Goal: Information Seeking & Learning: Learn about a topic

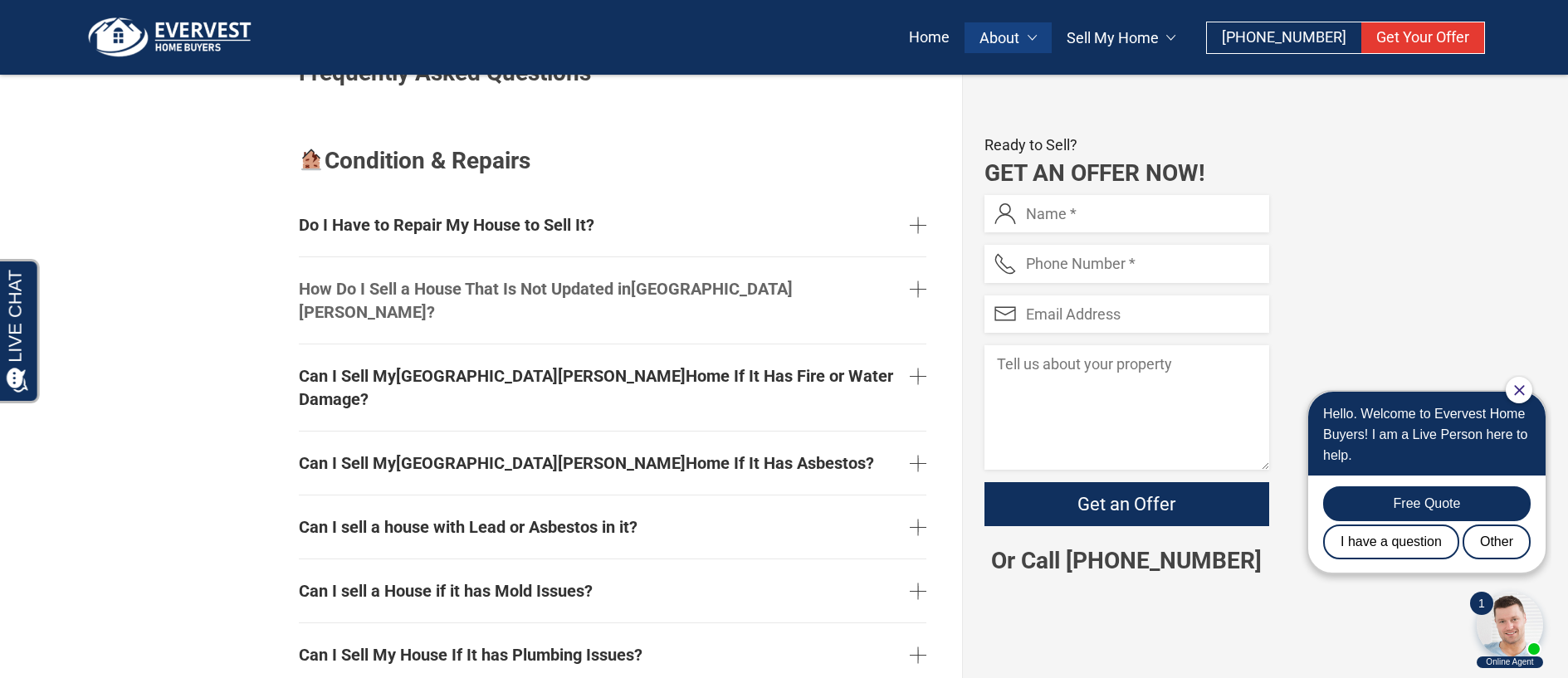
click at [913, 264] on link "How Do I Sell a House That Is Not Updated in St. Louis ?" at bounding box center [613, 300] width 628 height 73
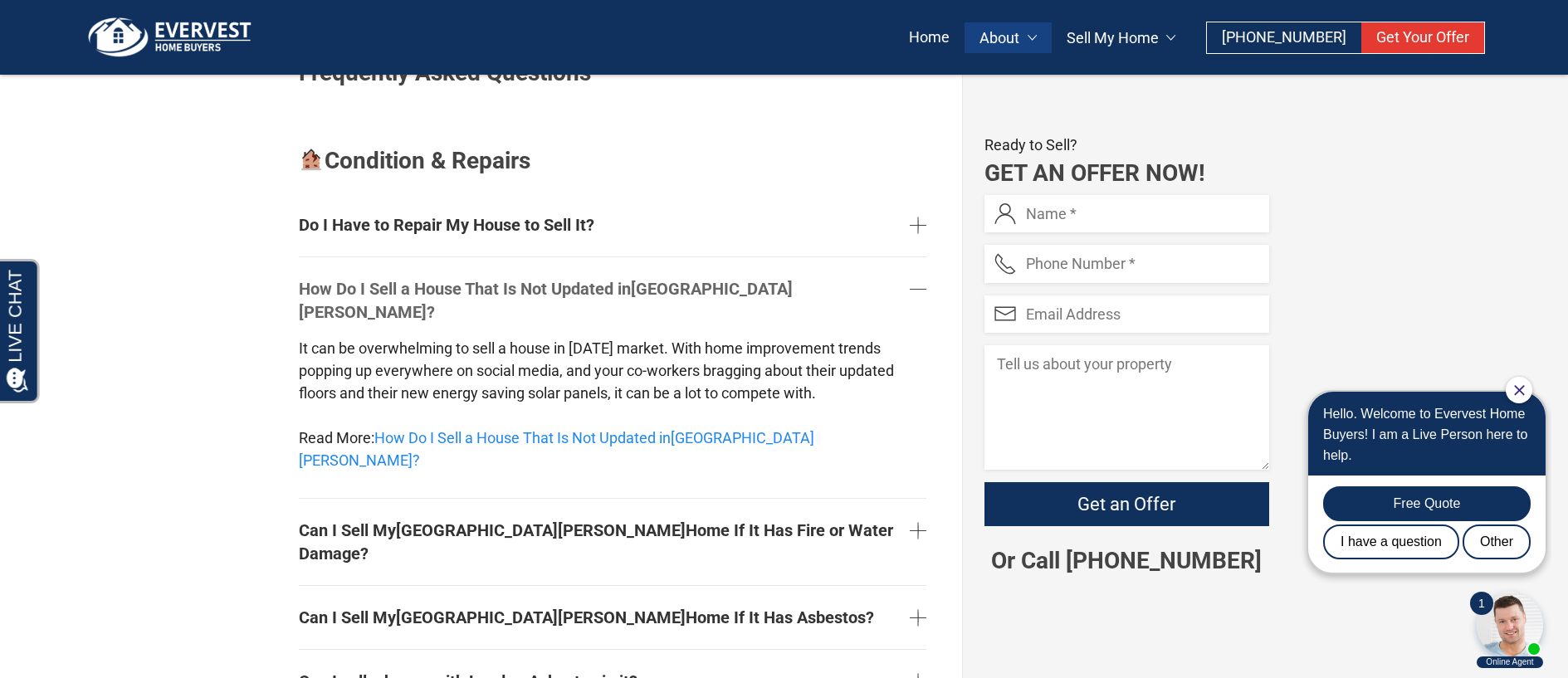
click at [913, 264] on link "How Do I Sell a House That Is Not Updated in St. Louis ?" at bounding box center [613, 300] width 628 height 73
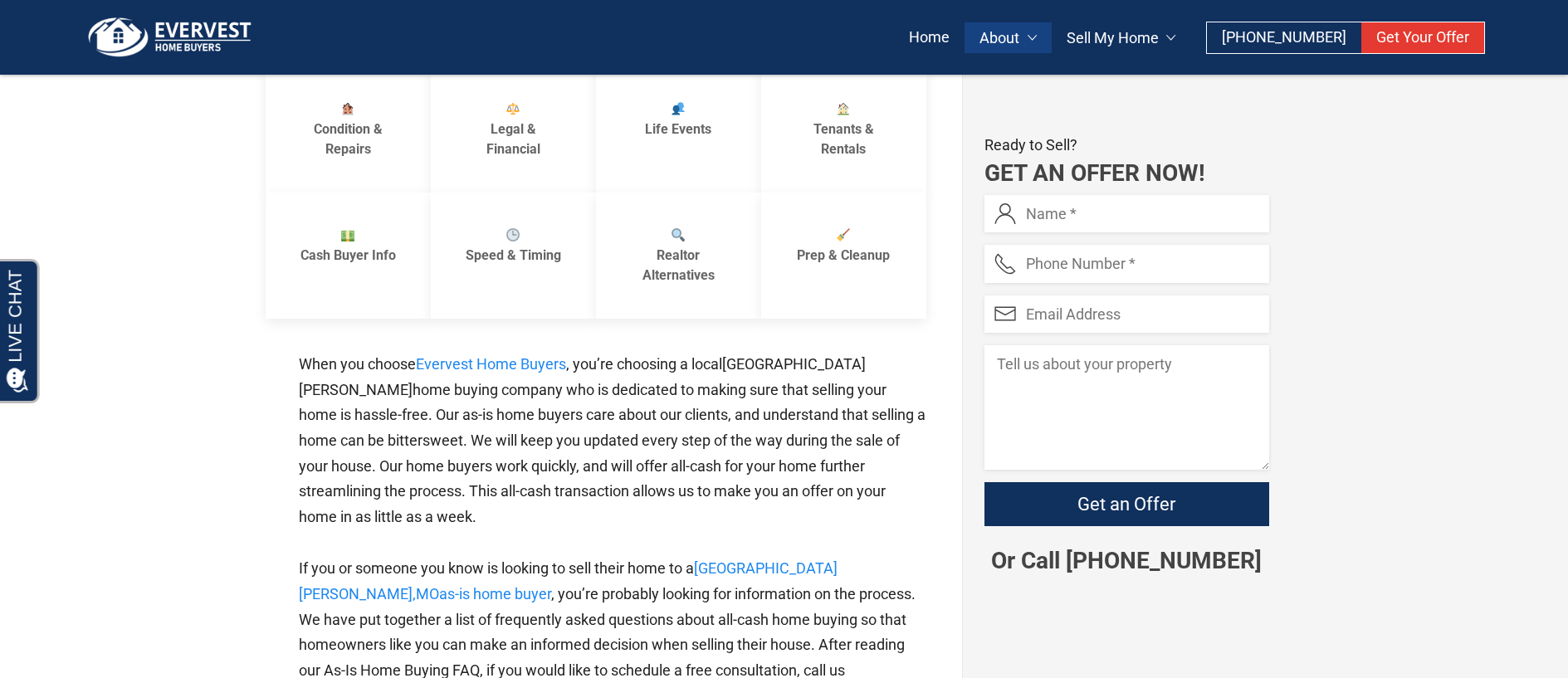
scroll to position [913, 0]
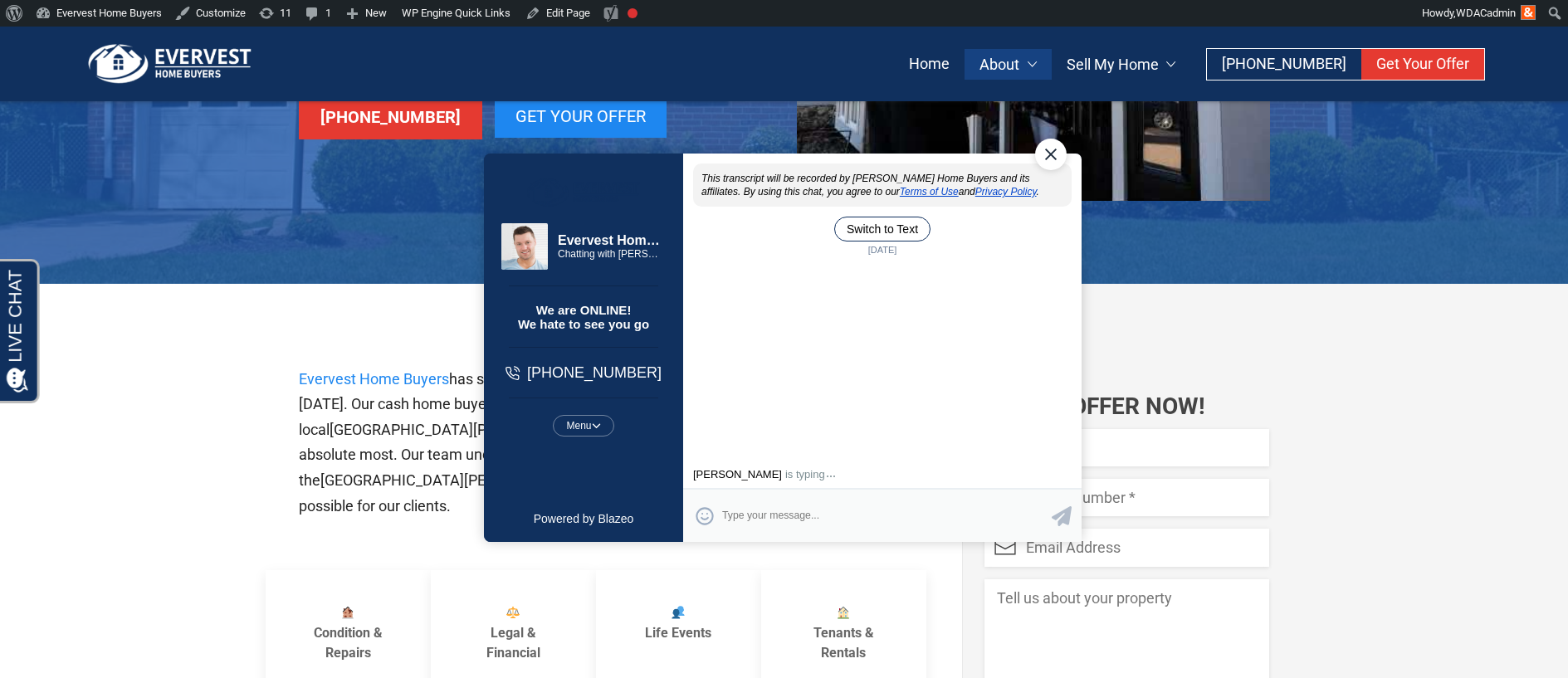
scroll to position [415, 0]
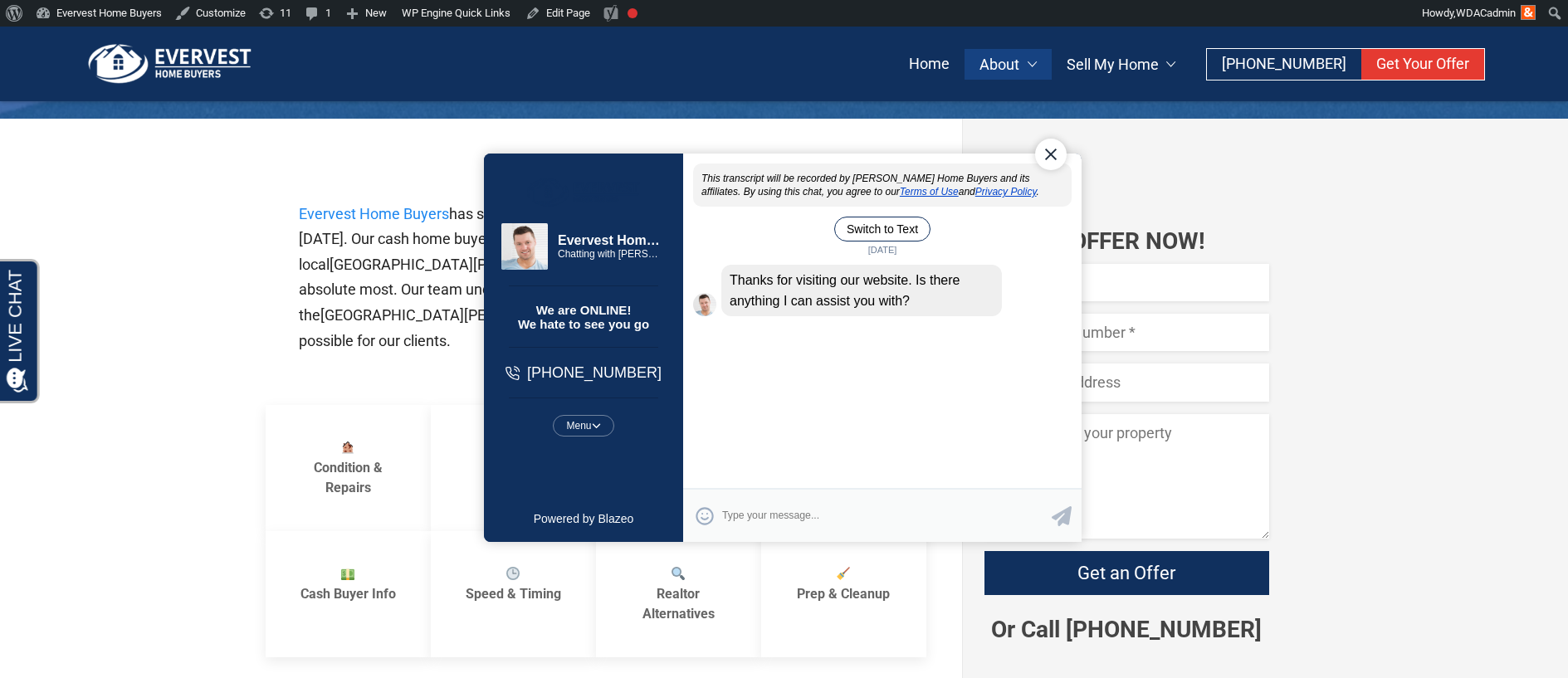
click at [1051, 159] on div "Close Chat" at bounding box center [1050, 154] width 31 height 31
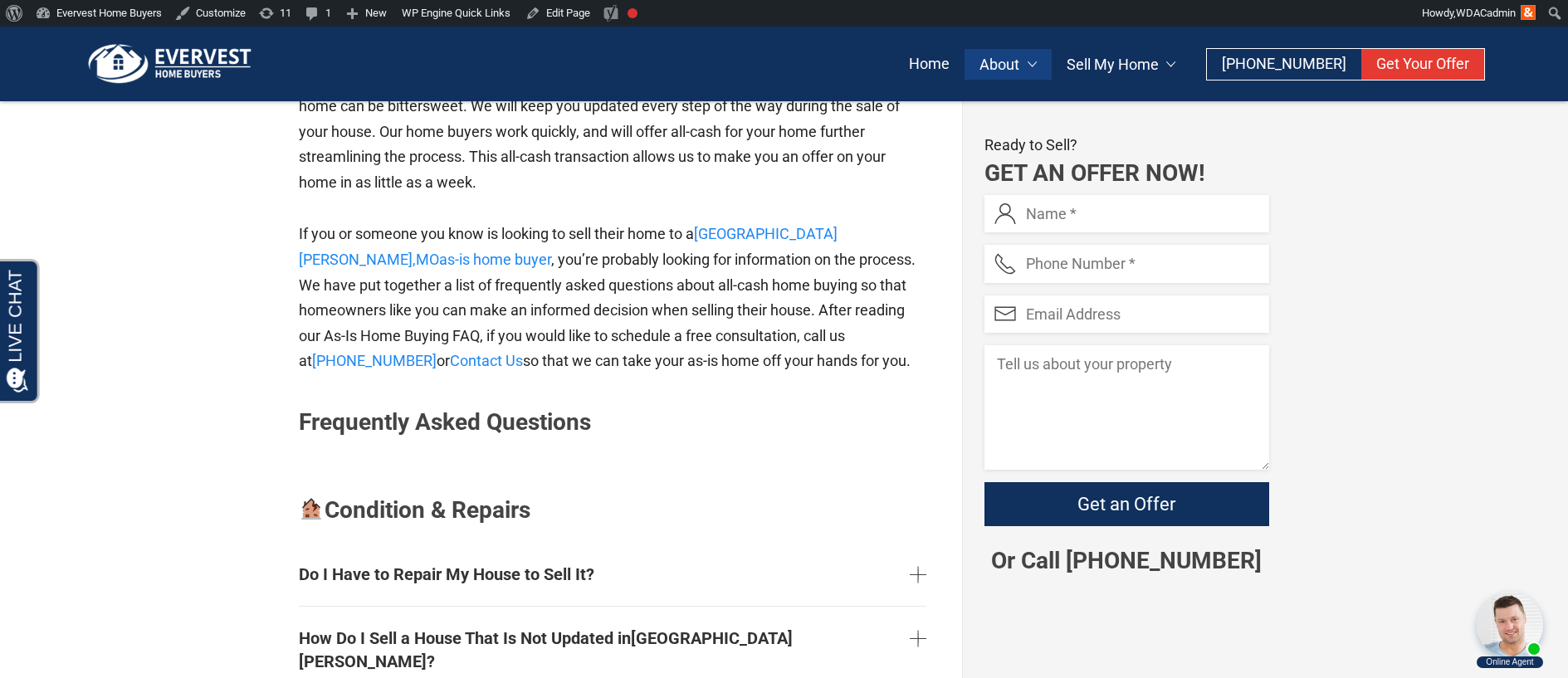
scroll to position [1162, 0]
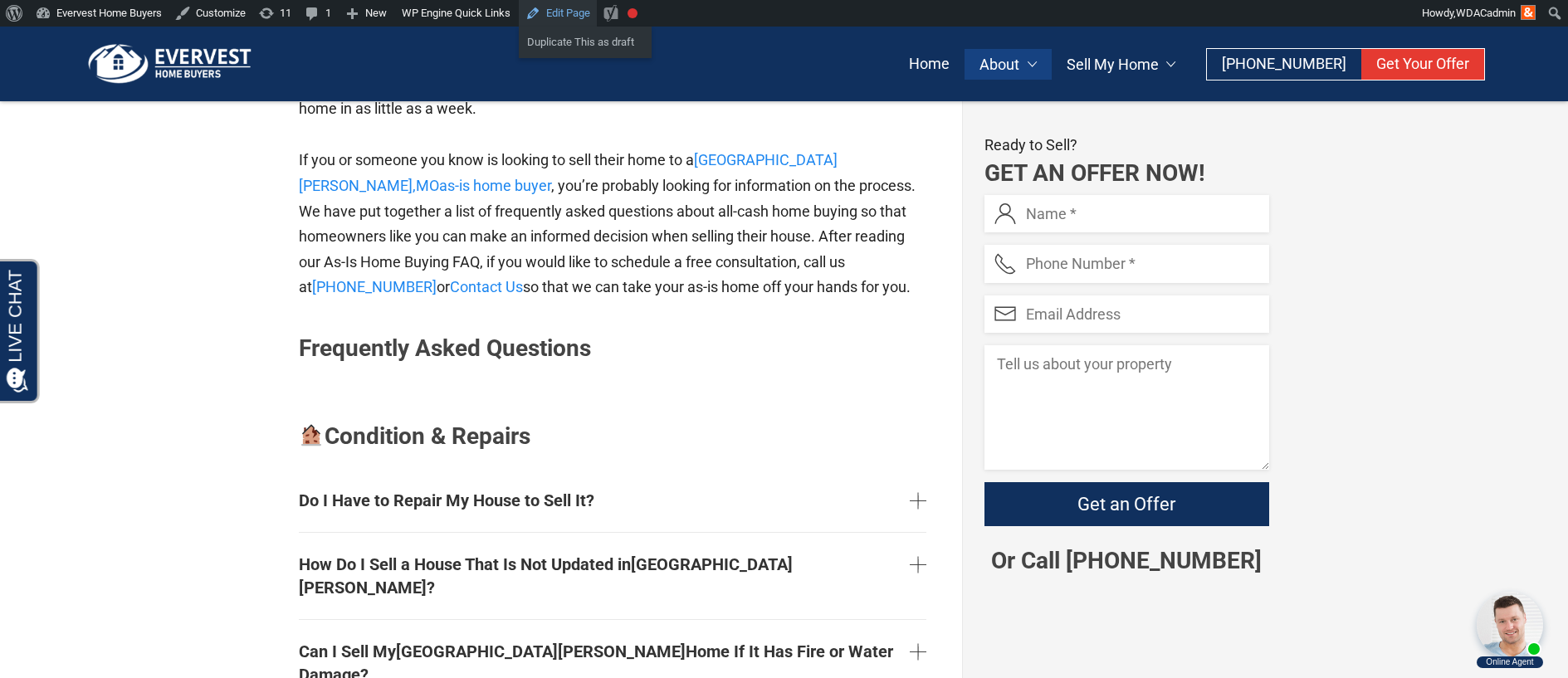
click at [574, 11] on link "Edit Page" at bounding box center [558, 13] width 78 height 27
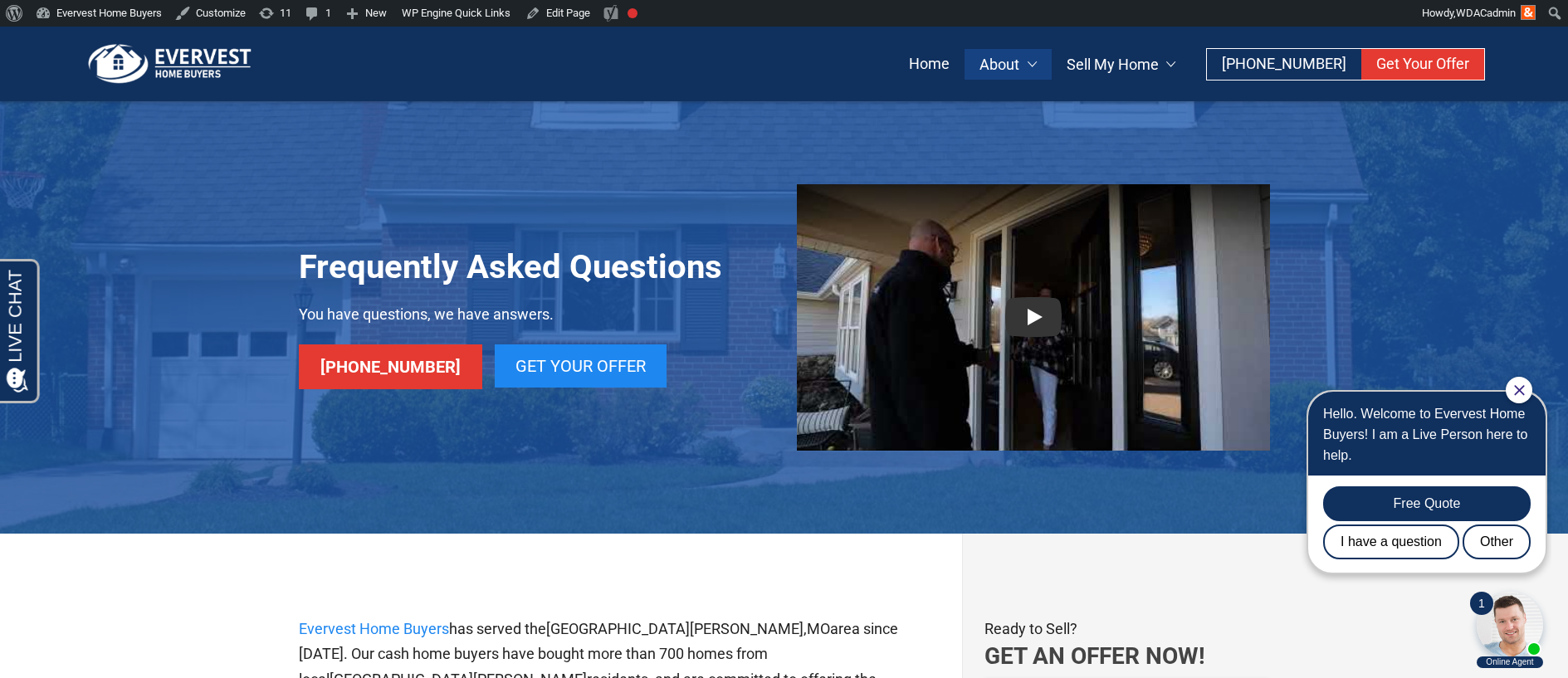
click at [138, 186] on div "Frequently Asked Questions You have questions, we have answers. [PHONE_NUMBER] …" at bounding box center [784, 317] width 1568 height 432
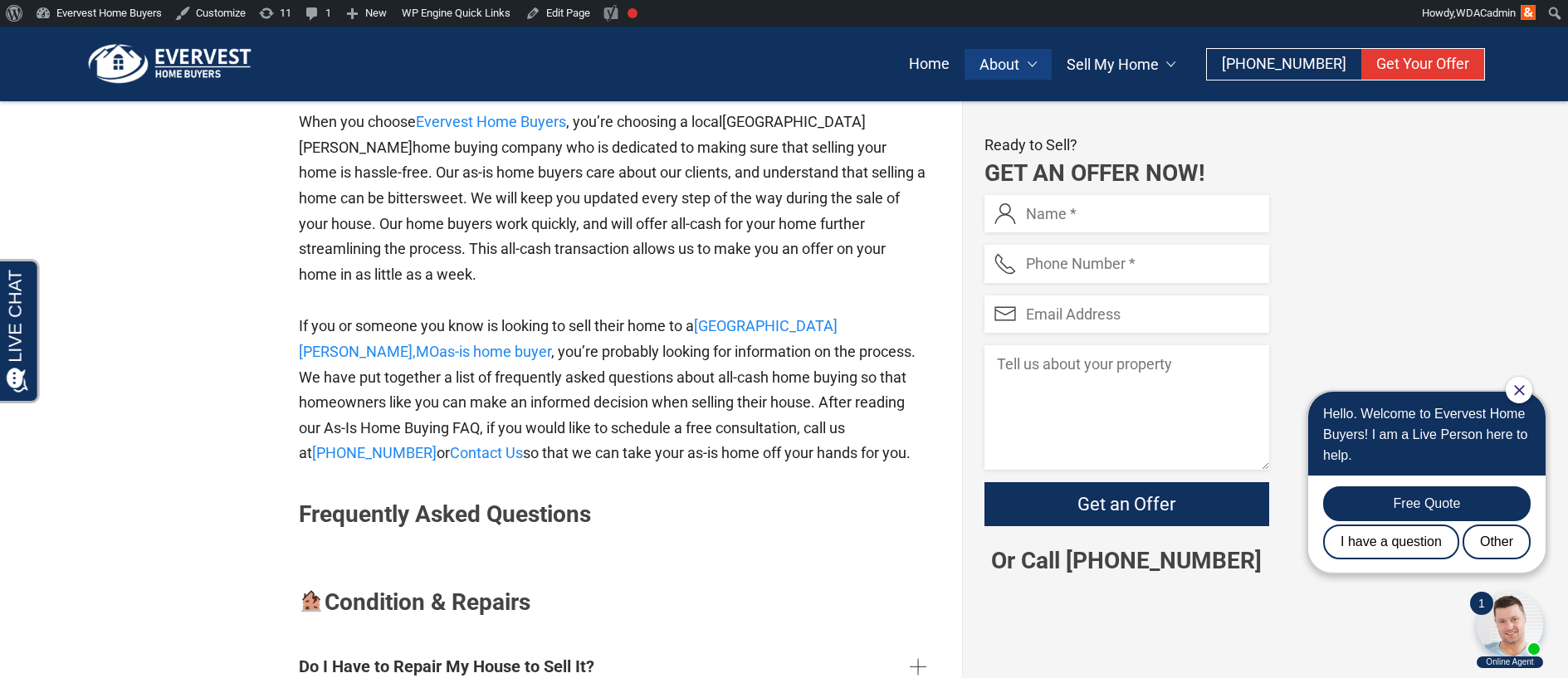
scroll to position [830, 0]
